Goal: Information Seeking & Learning: Learn about a topic

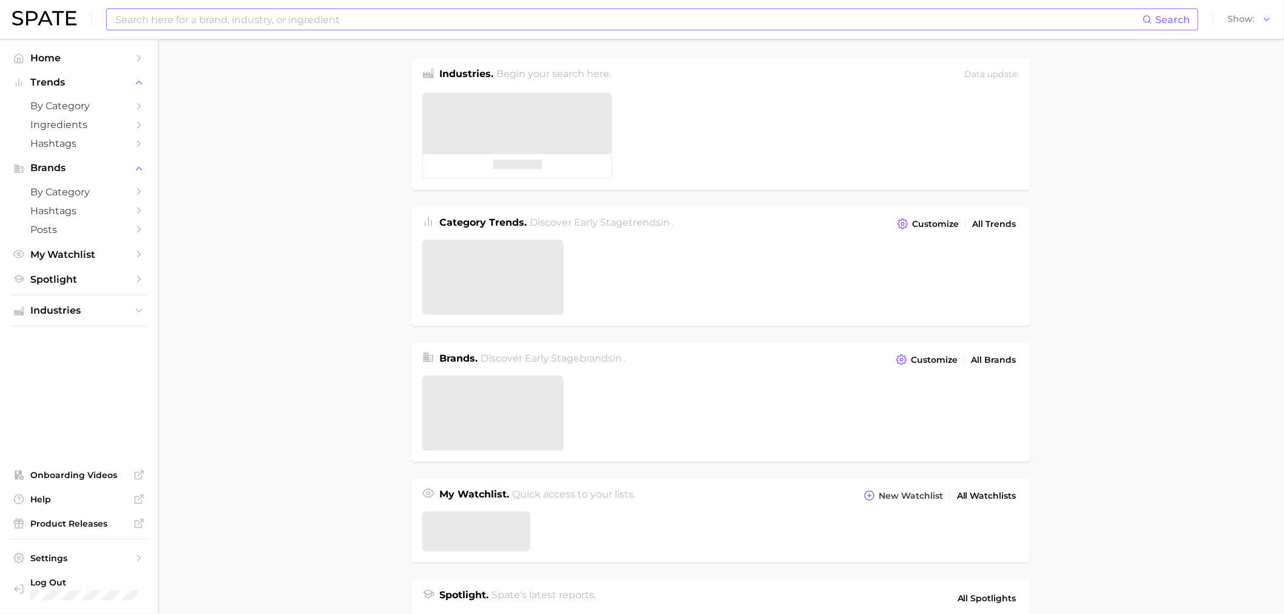
click at [588, 19] on input at bounding box center [628, 19] width 1028 height 21
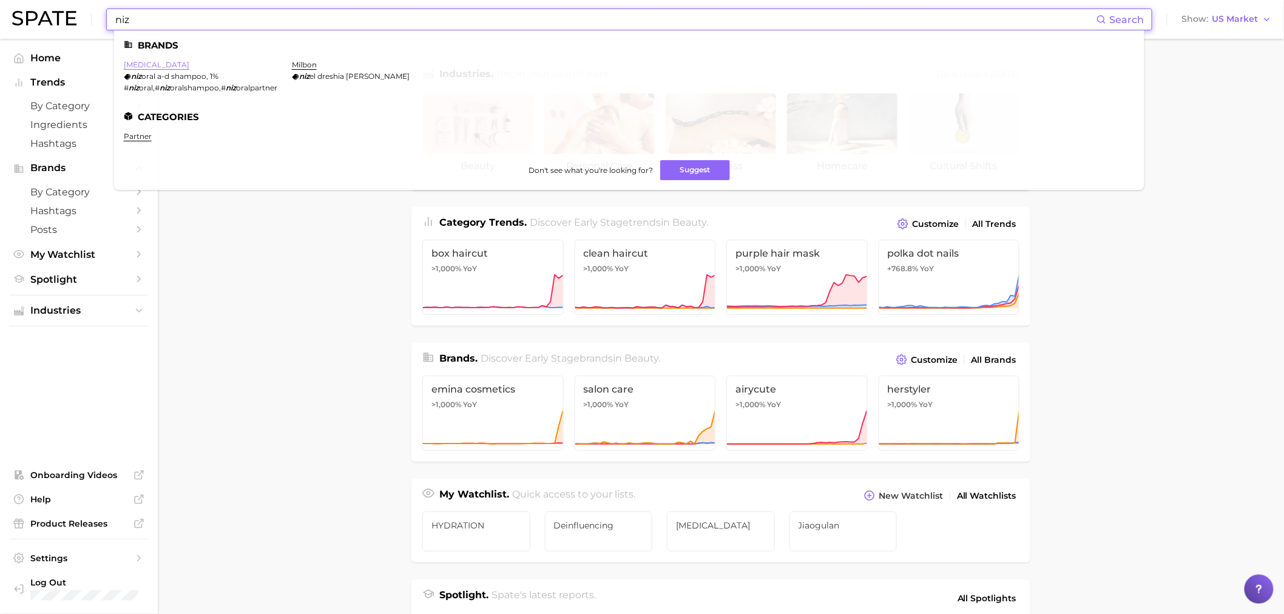
type input "niz"
click at [143, 64] on link "nizoral" at bounding box center [157, 64] width 66 height 9
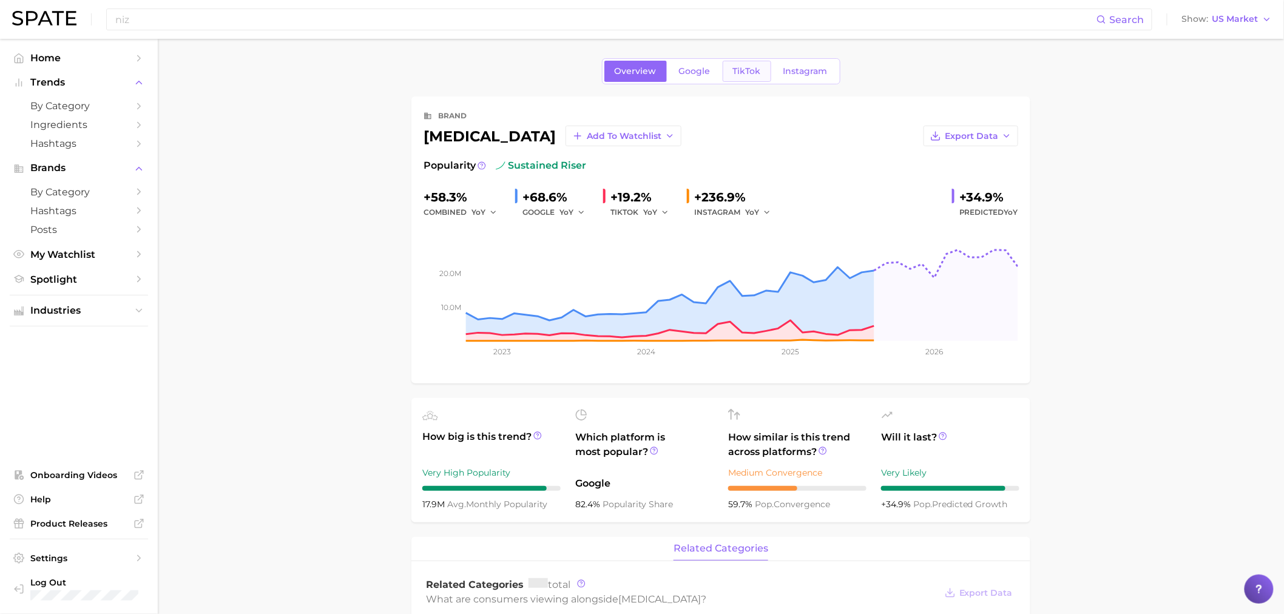
click at [735, 72] on span "TikTok" at bounding box center [747, 71] width 28 height 10
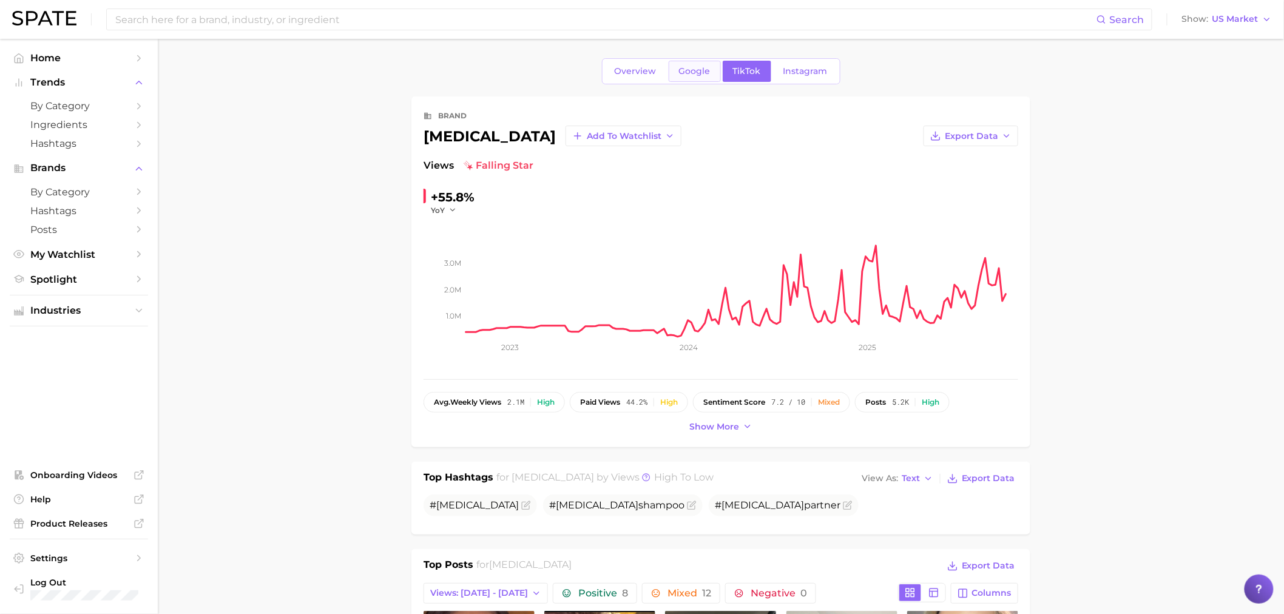
click at [717, 75] on link "Google" at bounding box center [695, 71] width 52 height 21
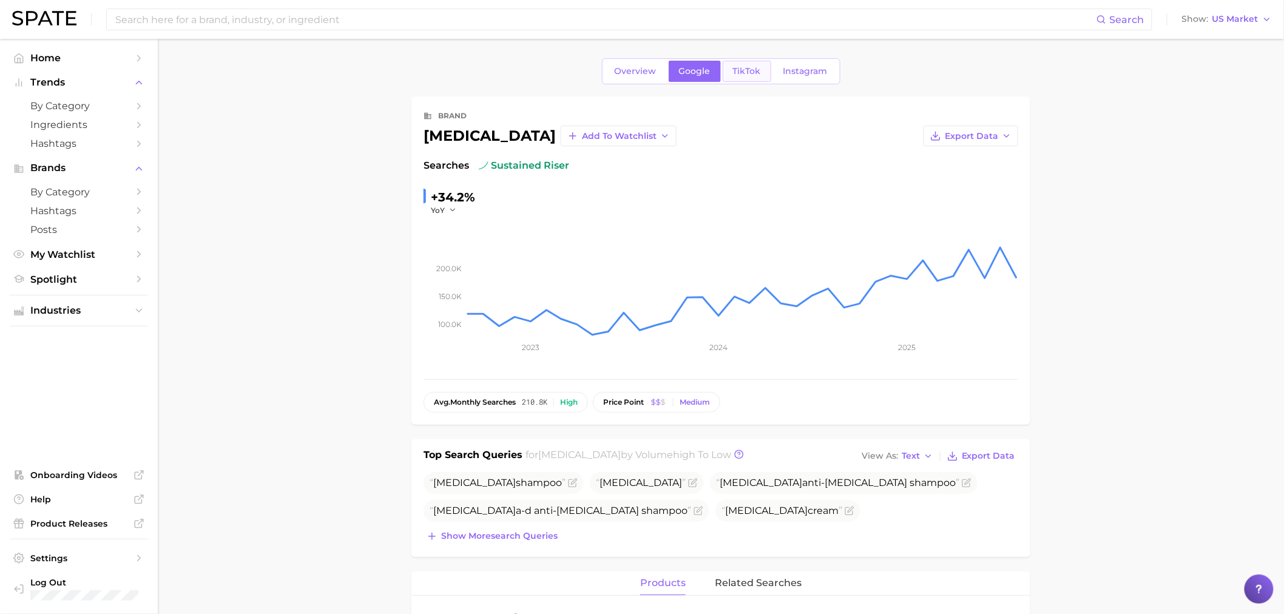
click at [735, 71] on span "TikTok" at bounding box center [747, 71] width 28 height 10
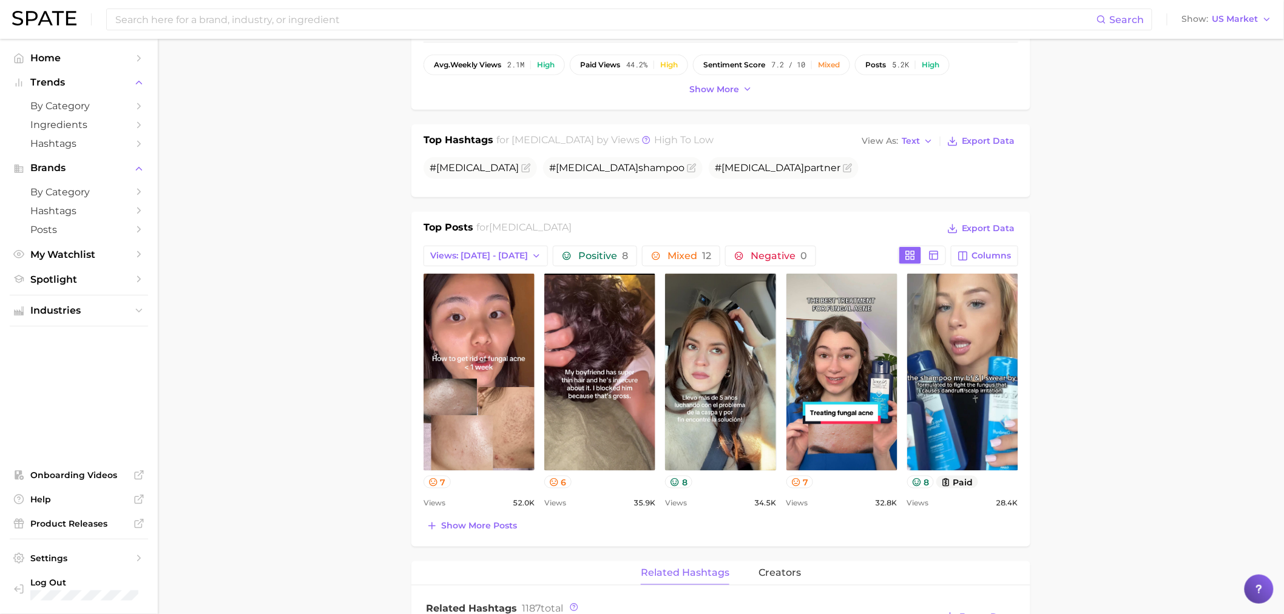
scroll to position [337, 0]
click at [475, 255] on span "Views: Oct 5 - 12" at bounding box center [479, 256] width 98 height 10
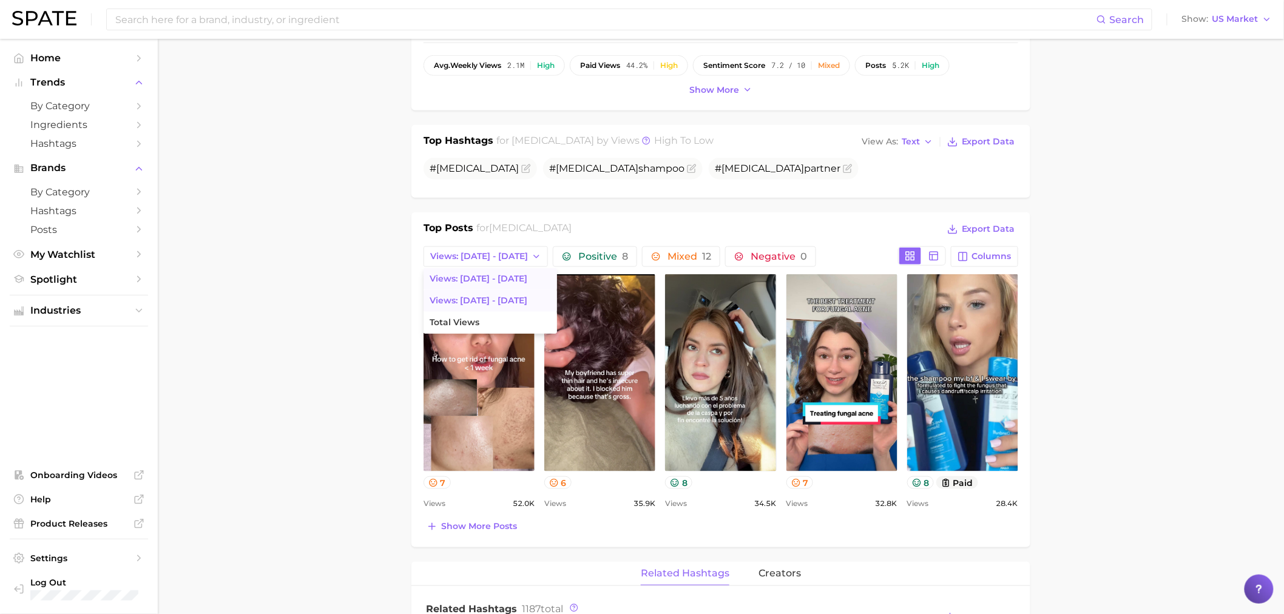
click at [478, 292] on button "Views: Sep 28 - Oct 5" at bounding box center [489, 301] width 133 height 22
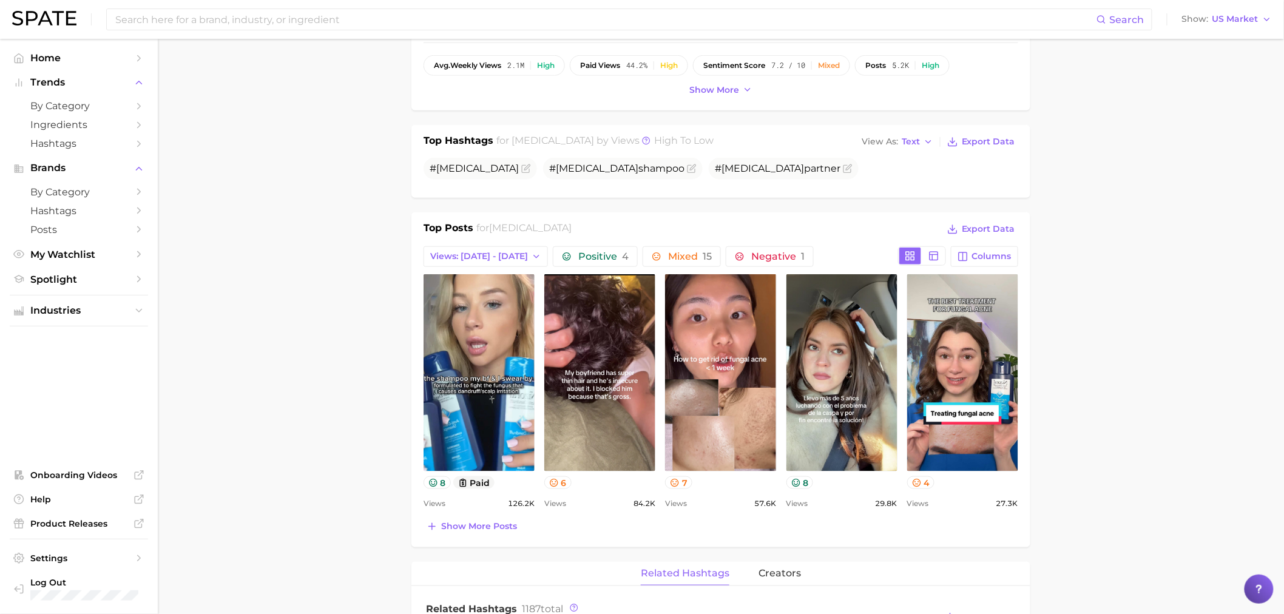
scroll to position [0, 0]
click at [493, 256] on span "Views: Sep 28 - Oct 5" at bounding box center [479, 256] width 98 height 10
click at [488, 272] on button "Views: Oct 5 - 12" at bounding box center [489, 279] width 133 height 22
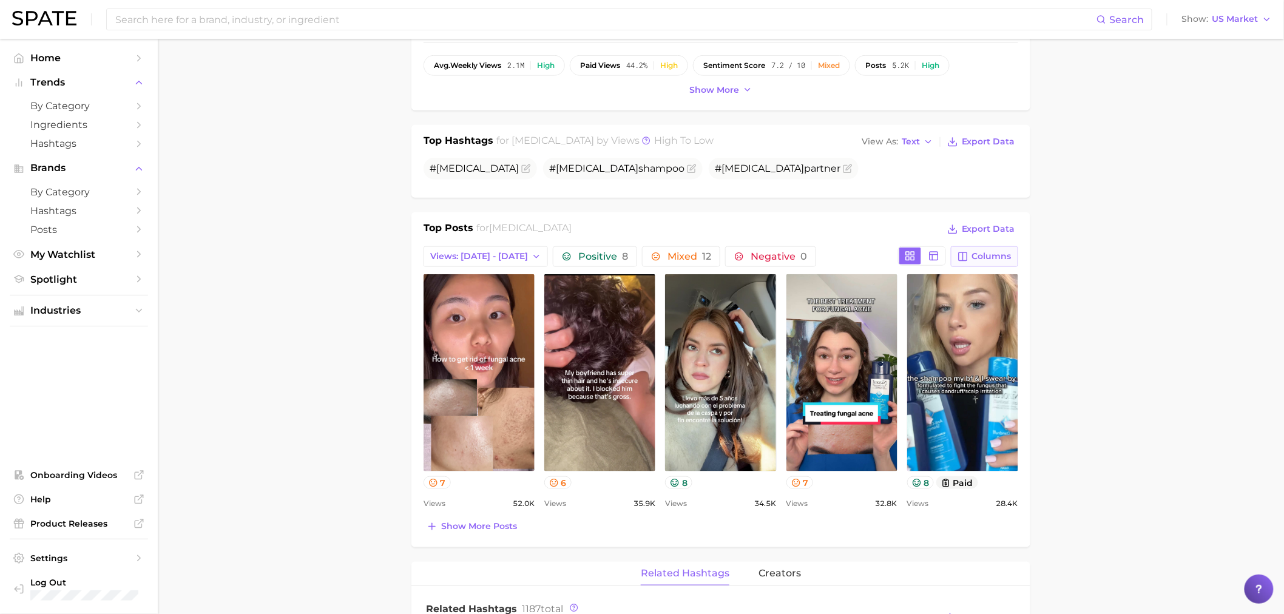
click at [967, 258] on icon "button" at bounding box center [962, 256] width 8 height 8
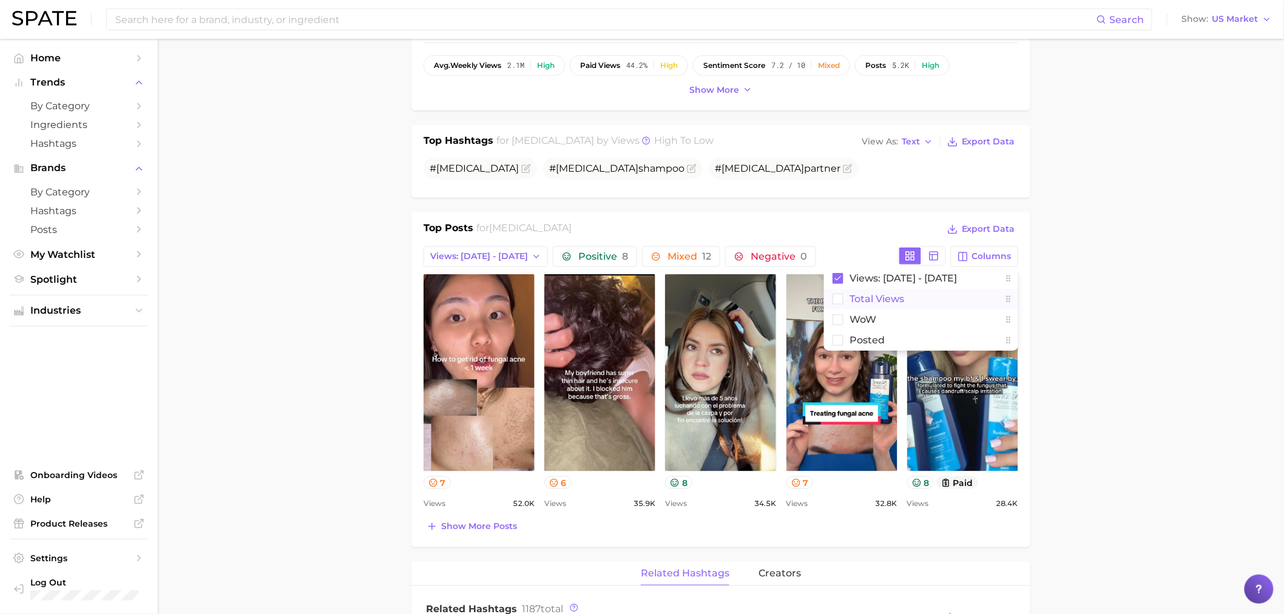
click at [926, 291] on button "Total Views" at bounding box center [921, 299] width 194 height 21
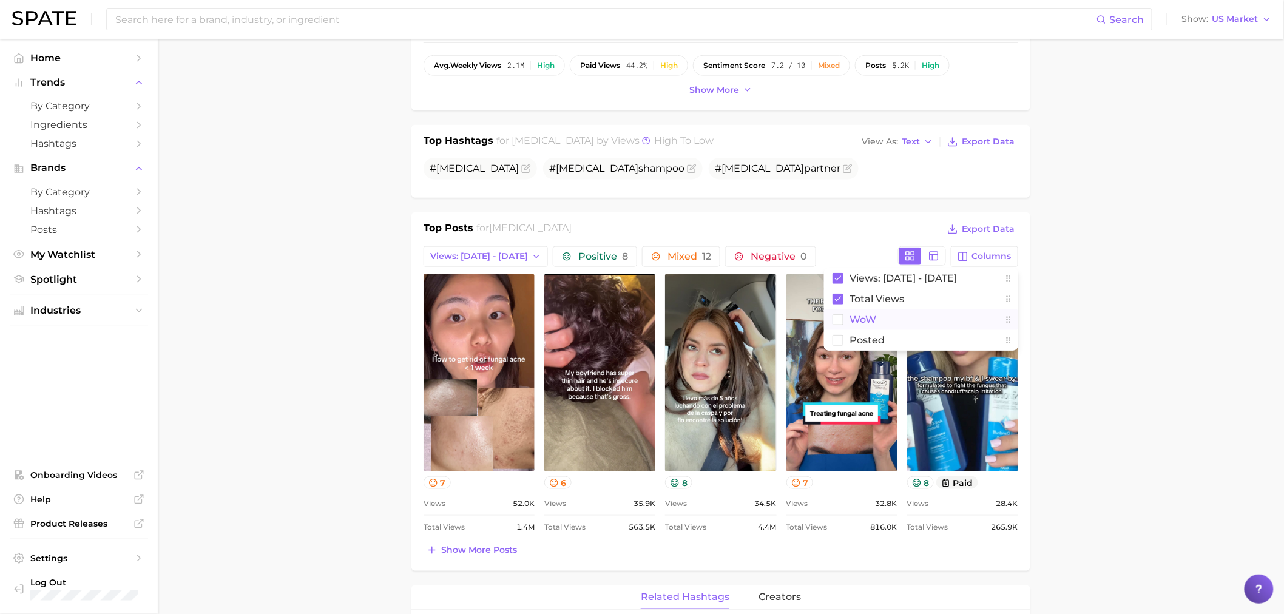
click at [898, 319] on button "WoW" at bounding box center [921, 319] width 194 height 21
click at [900, 336] on button "Posted" at bounding box center [921, 340] width 194 height 21
click at [355, 502] on main "Overview Google TikTok Instagram brand nizoral Add to Watchlist Export Data Vie…" at bounding box center [721, 590] width 1126 height 1776
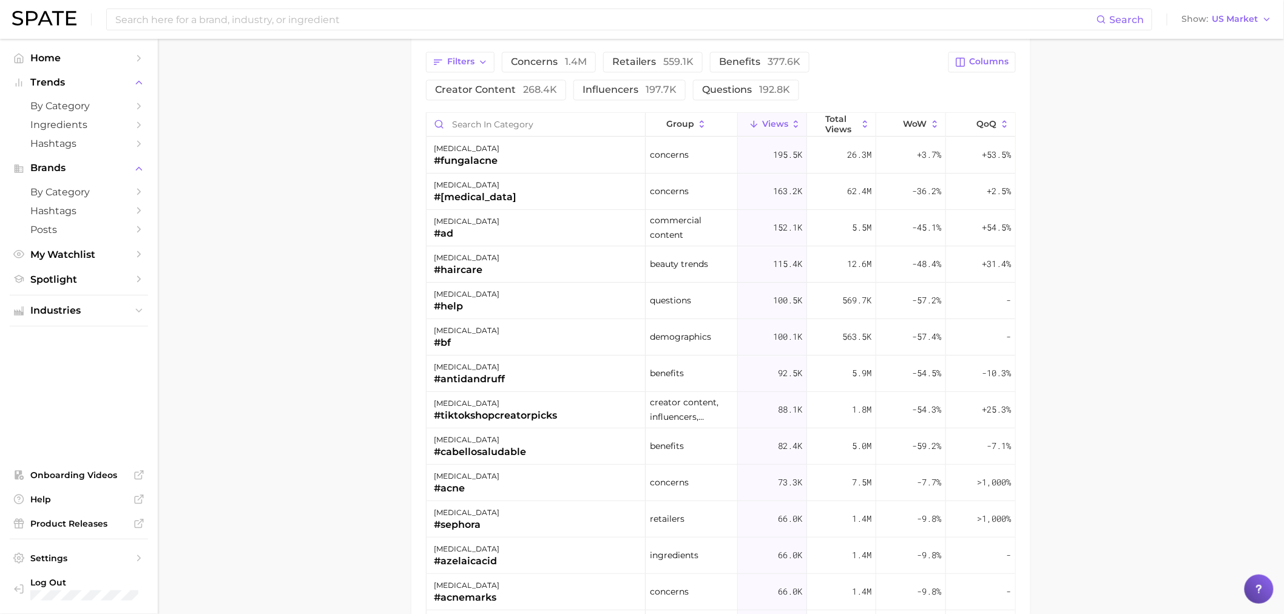
scroll to position [999, 0]
